Goal: Obtain resource: Obtain resource

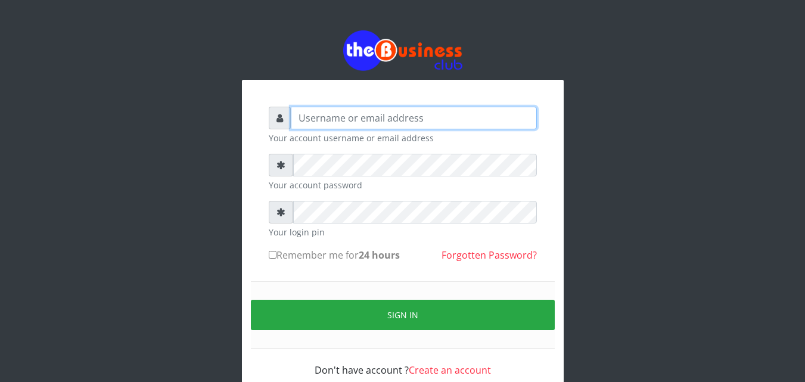
type input "omodaraoluwabukola7@gmail.com"
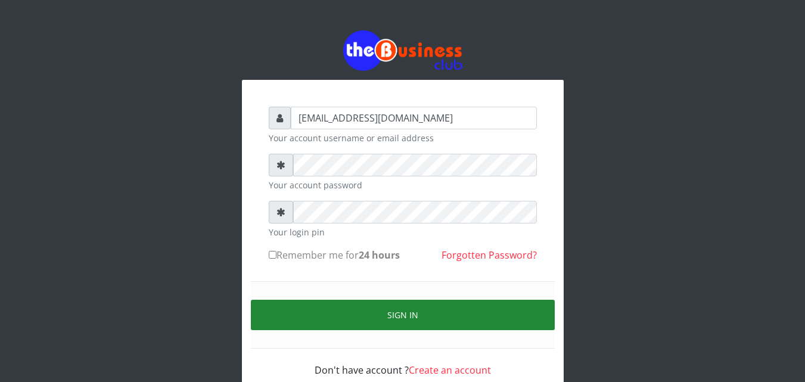
click at [457, 315] on button "Sign in" at bounding box center [403, 315] width 304 height 30
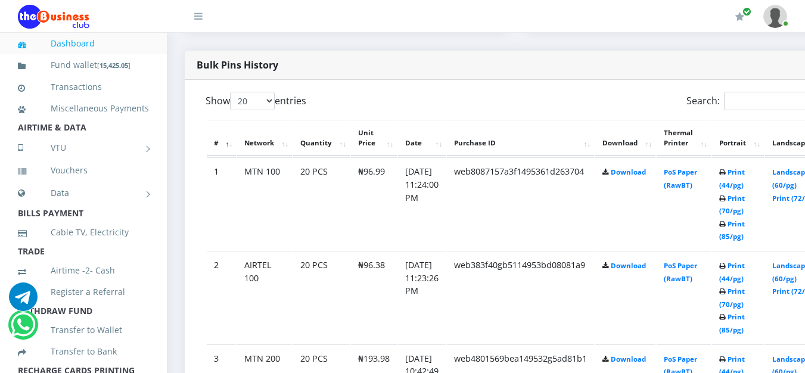
scroll to position [656, 0]
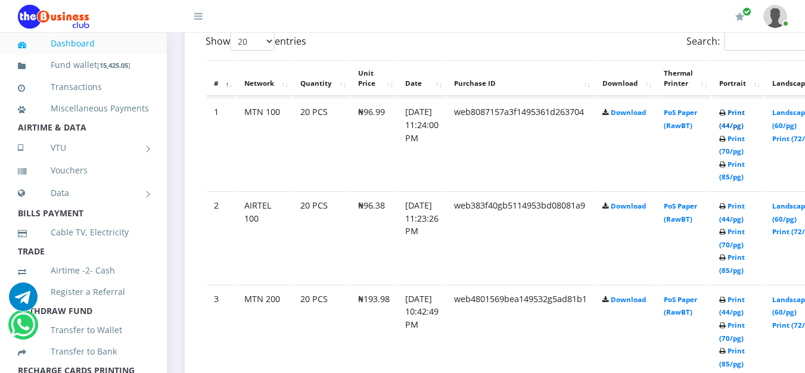
click at [745, 115] on link "Print (44/pg)" at bounding box center [732, 119] width 26 height 22
click at [745, 209] on link "Print (44/pg)" at bounding box center [732, 212] width 26 height 22
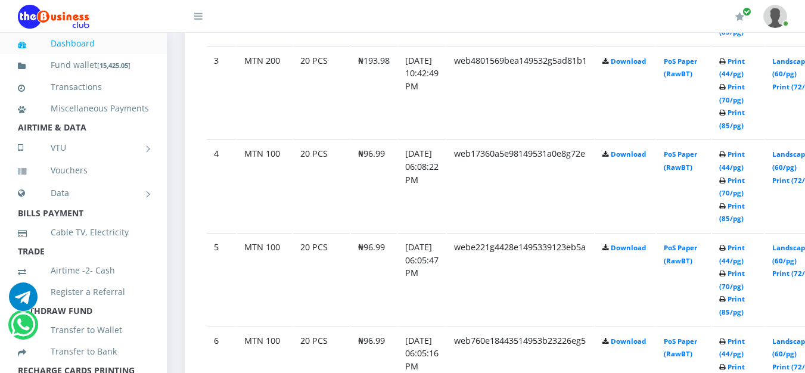
scroll to position [1013, 0]
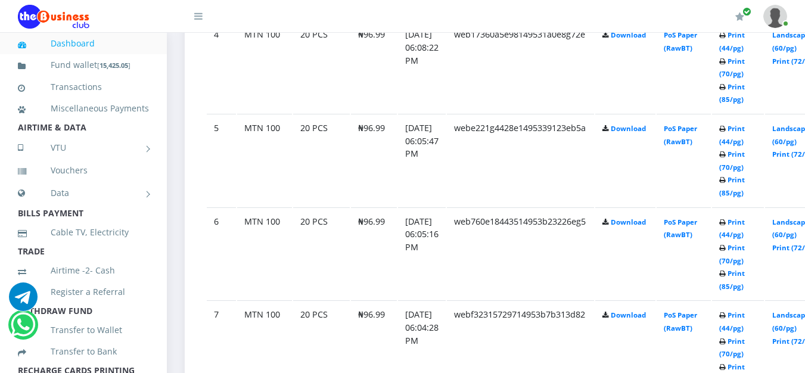
click at [745, 228] on b "Print (44/pg) Print (70/pg) Print (85/pg)" at bounding box center [732, 254] width 26 height 73
click at [745, 224] on link "Print (44/pg)" at bounding box center [732, 229] width 26 height 22
